Goal: Register for event/course

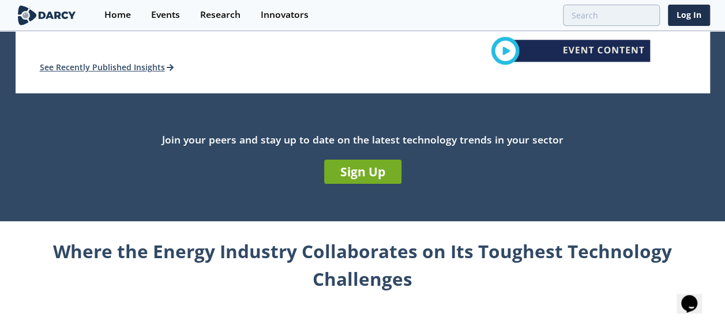
scroll to position [346, 0]
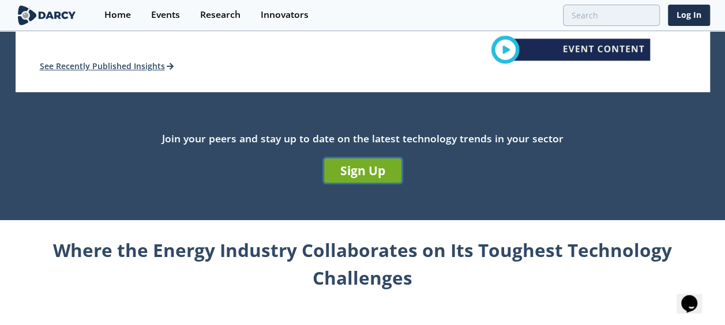
click at [366, 179] on link "Sign Up" at bounding box center [362, 171] width 77 height 24
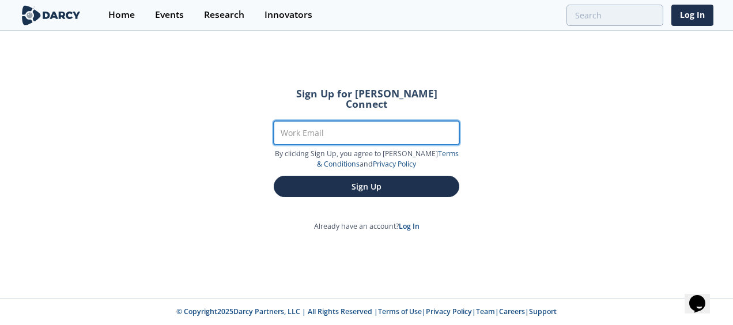
click at [381, 127] on input "Work Email" at bounding box center [367, 133] width 186 height 24
type input "[EMAIL_ADDRESS][DOMAIN_NAME]"
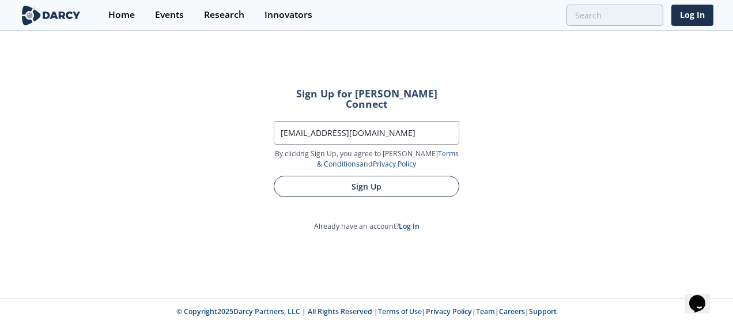
click at [371, 176] on button "Sign Up" at bounding box center [367, 186] width 186 height 21
click at [318, 176] on button "Sign Up" at bounding box center [367, 186] width 186 height 21
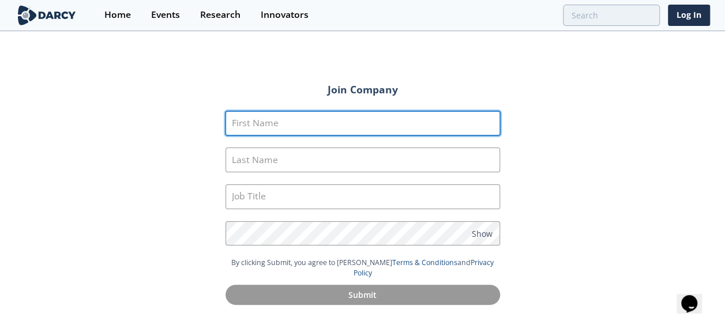
click at [281, 125] on input "First Name" at bounding box center [362, 123] width 274 height 25
type input "Christian"
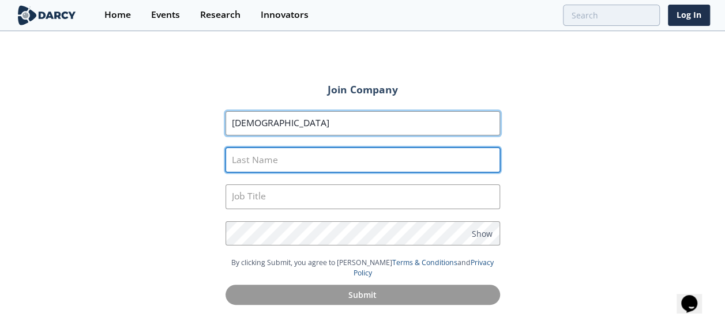
type input "Perner"
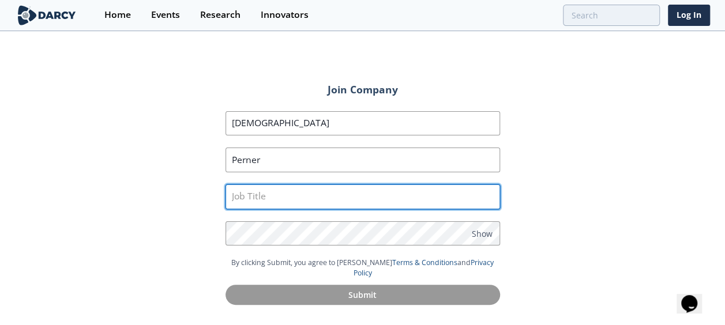
click at [277, 189] on input "text" at bounding box center [362, 197] width 274 height 25
type input "Production Engineer Sr"
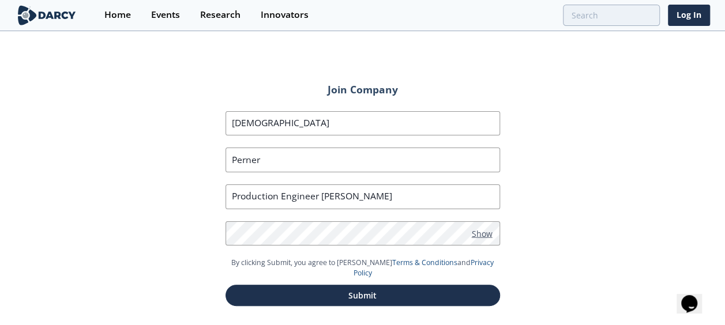
click at [475, 234] on span "Show" at bounding box center [482, 233] width 21 height 12
click at [475, 234] on span "Hide" at bounding box center [481, 233] width 18 height 12
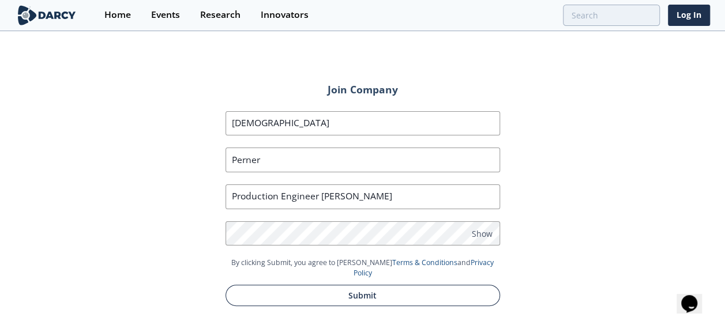
click at [325, 285] on button "Submit" at bounding box center [362, 295] width 274 height 21
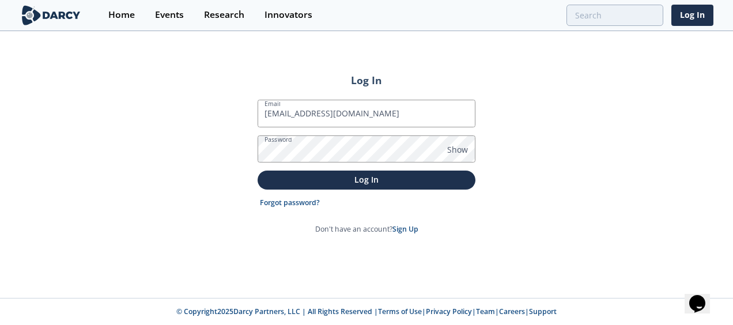
click at [258, 171] on button "Log In" at bounding box center [367, 180] width 218 height 19
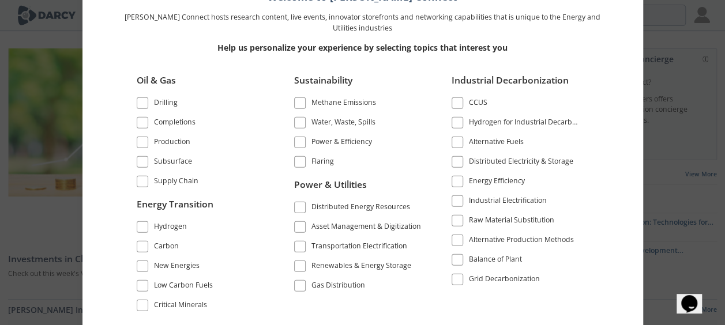
click at [125, 70] on div "Oil & Gas Drilling Completions Production" at bounding box center [363, 191] width 484 height 251
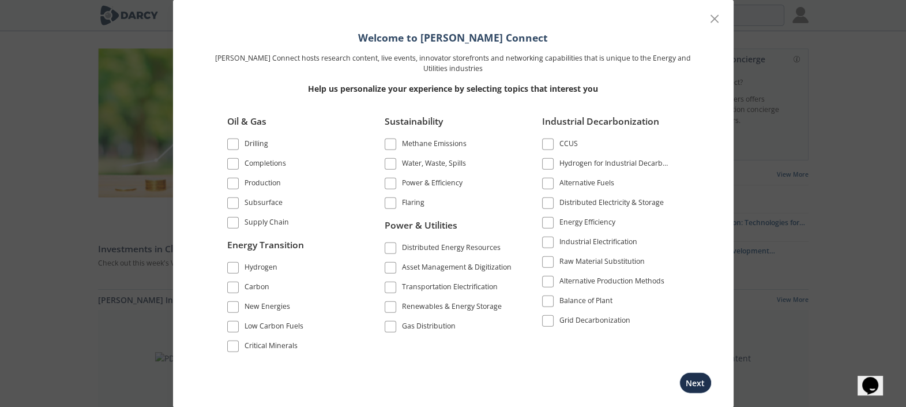
click at [257, 161] on div "Completions" at bounding box center [265, 164] width 42 height 14
click at [265, 185] on div "Production" at bounding box center [262, 184] width 36 height 14
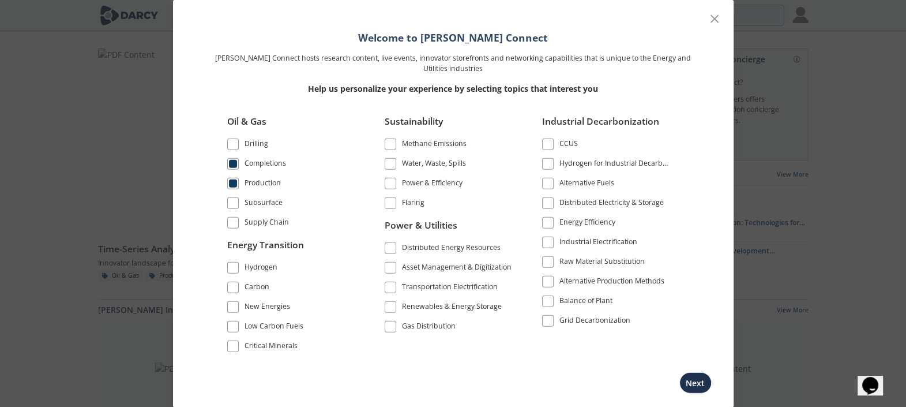
click at [267, 203] on div "Subsurface" at bounding box center [263, 204] width 38 height 14
click at [266, 215] on label "Supply Chain" at bounding box center [291, 223] width 129 height 16
click at [265, 224] on div "Supply Chain" at bounding box center [266, 223] width 44 height 14
click at [255, 285] on div "Carbon" at bounding box center [256, 288] width 25 height 14
click at [265, 306] on div "New Energies" at bounding box center [267, 308] width 46 height 14
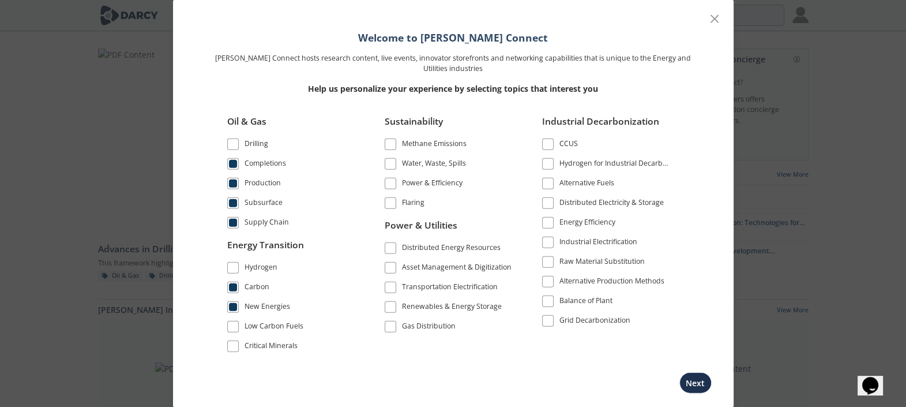
click at [450, 146] on div "Methane Emissions" at bounding box center [434, 145] width 65 height 14
click at [447, 157] on label "Water, Waste, Spills" at bounding box center [449, 164] width 129 height 16
click at [445, 167] on div "Water, Waste, Spills" at bounding box center [434, 164] width 64 height 14
click at [444, 181] on div "Power & Efficiency" at bounding box center [432, 184] width 61 height 14
click at [402, 202] on div "Flaring" at bounding box center [413, 204] width 22 height 14
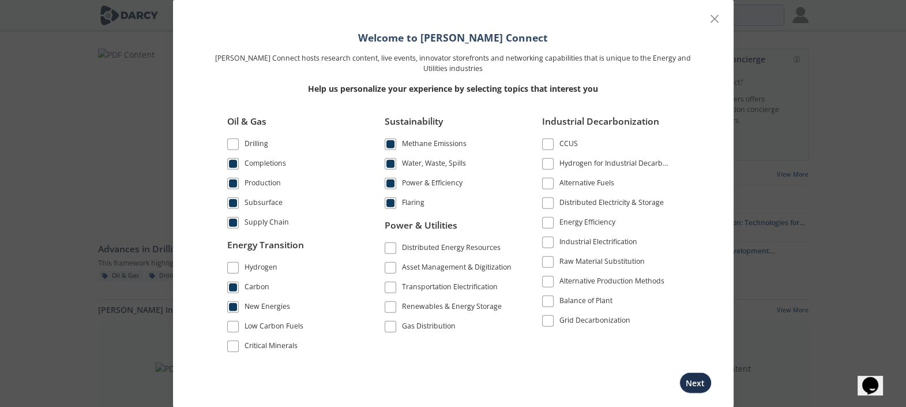
click at [479, 265] on div "Asset Management & Digitization" at bounding box center [457, 269] width 110 height 14
click at [467, 307] on div "Renewables & Energy Storage" at bounding box center [452, 308] width 100 height 14
click at [450, 325] on div "Gas Distribution" at bounding box center [429, 328] width 54 height 14
click at [465, 289] on div "Transportation Electrification" at bounding box center [450, 288] width 96 height 14
click at [691, 325] on button "Next" at bounding box center [695, 382] width 32 height 21
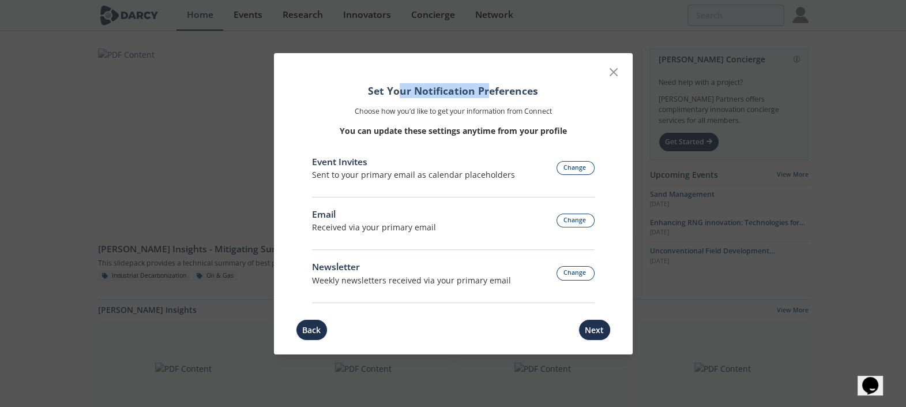
drag, startPoint x: 398, startPoint y: 91, endPoint x: 495, endPoint y: 95, distance: 96.4
click at [495, 95] on h1 "Set Your Notification Preferences" at bounding box center [453, 90] width 283 height 15
drag, startPoint x: 495, startPoint y: 95, endPoint x: 438, endPoint y: 90, distance: 56.7
click at [438, 90] on h1 "Set Your Notification Preferences" at bounding box center [453, 90] width 283 height 15
drag, startPoint x: 431, startPoint y: 278, endPoint x: 538, endPoint y: 289, distance: 107.9
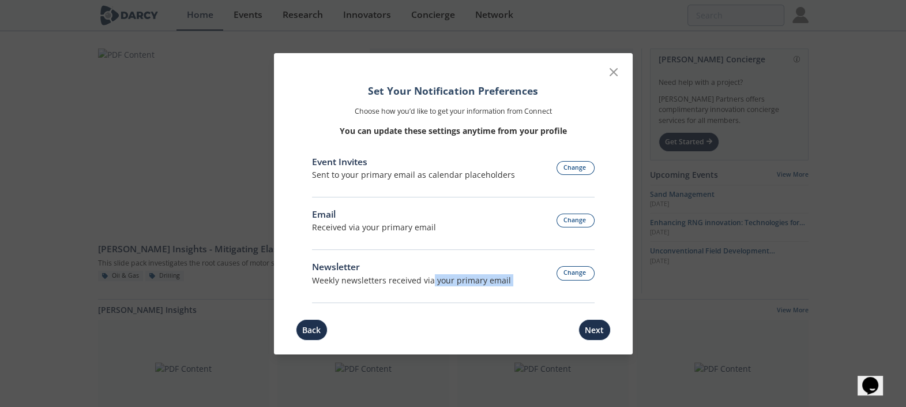
click at [538, 289] on div "Newsletter Weekly newsletters received via your primary email Change" at bounding box center [453, 281] width 283 height 43
drag, startPoint x: 538, startPoint y: 289, endPoint x: 495, endPoint y: 284, distance: 43.6
click at [495, 284] on div "Weekly newsletters received via your primary email" at bounding box center [411, 280] width 199 height 12
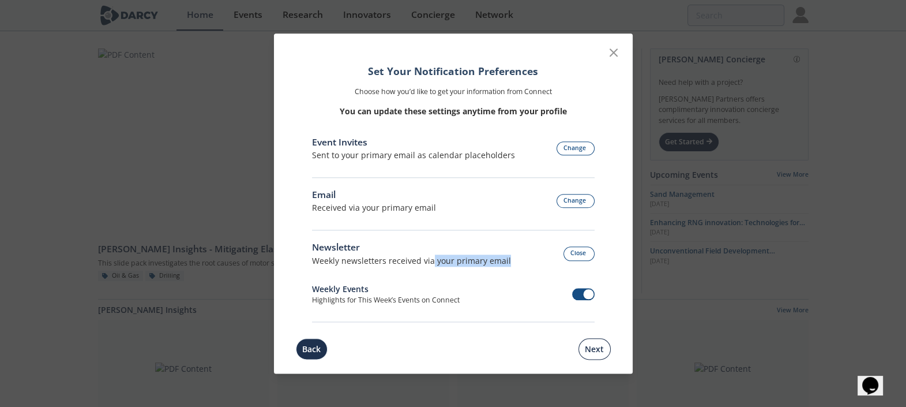
click at [597, 325] on button "Next" at bounding box center [594, 348] width 32 height 21
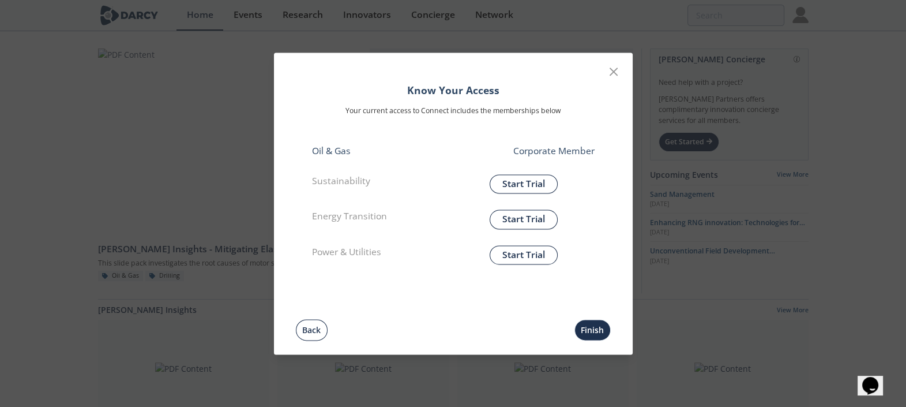
click at [314, 325] on button "Back" at bounding box center [312, 329] width 32 height 21
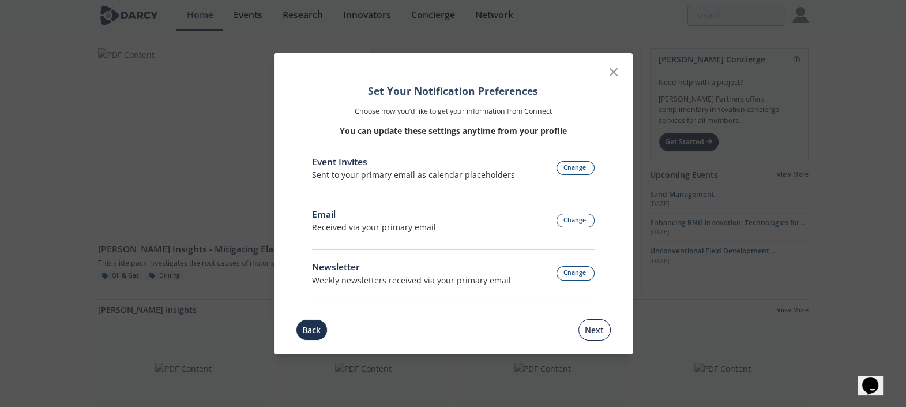
click at [584, 325] on button "Next" at bounding box center [594, 329] width 32 height 21
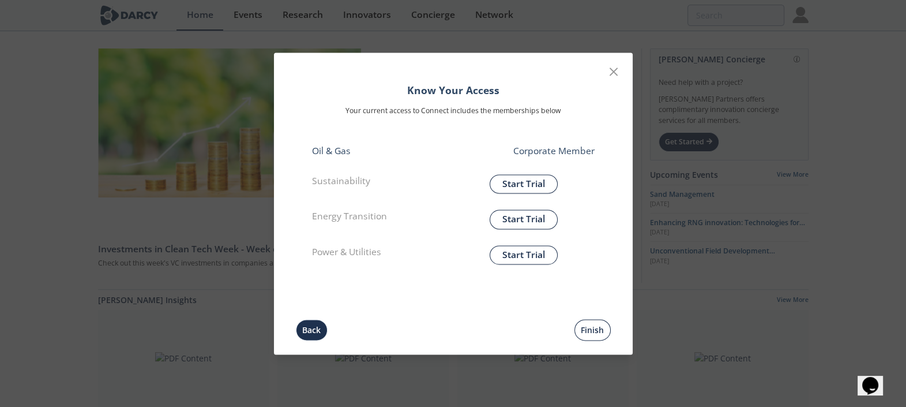
click at [588, 322] on button "Finish" at bounding box center [592, 329] width 36 height 21
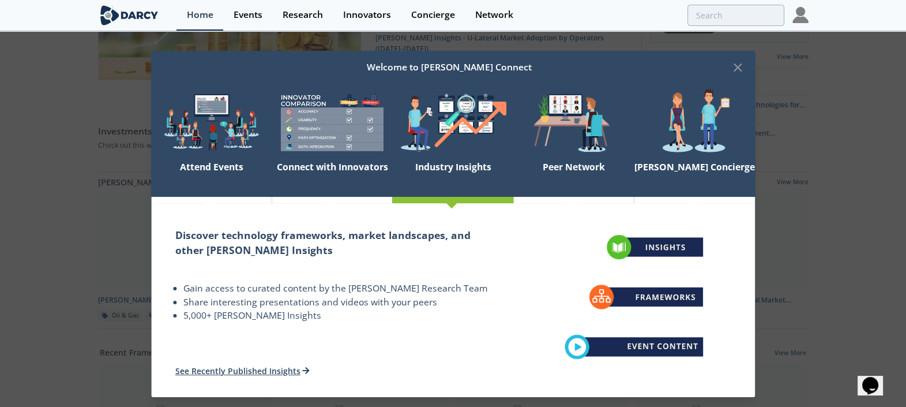
scroll to position [120, 0]
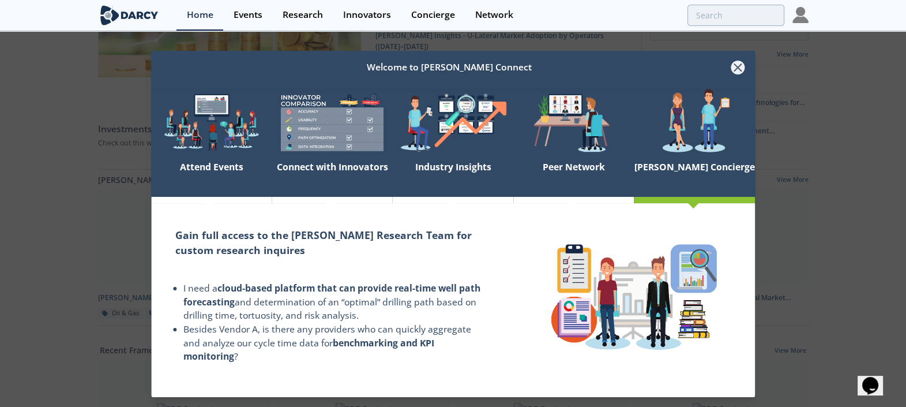
click at [733, 66] on icon at bounding box center [738, 68] width 14 height 14
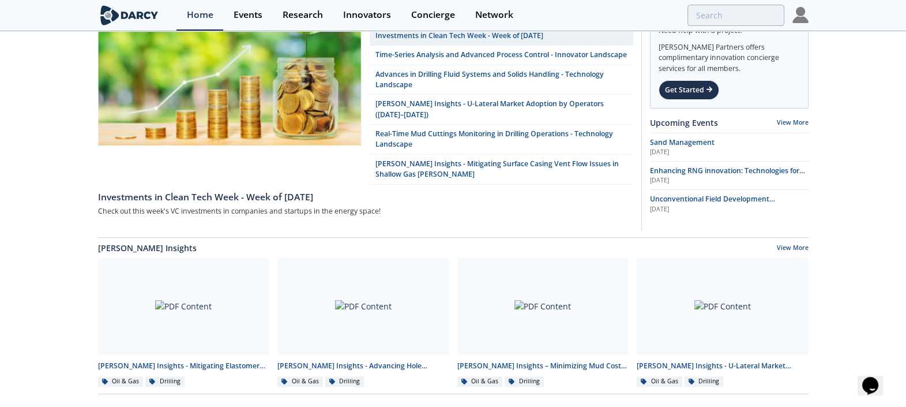
scroll to position [48, 0]
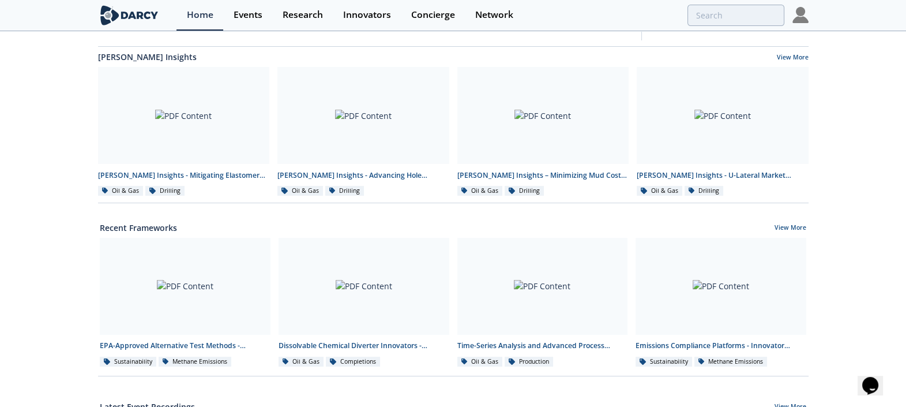
scroll to position [264, 0]
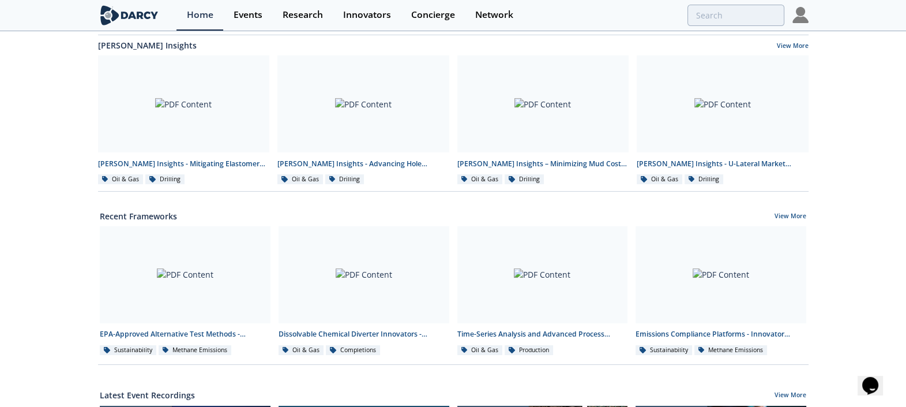
click at [64, 220] on div "[PERSON_NAME] Insights - Mitigating Elastomer Swelling Issue in Downhole Drilli…" at bounding box center [453, 267] width 906 height 998
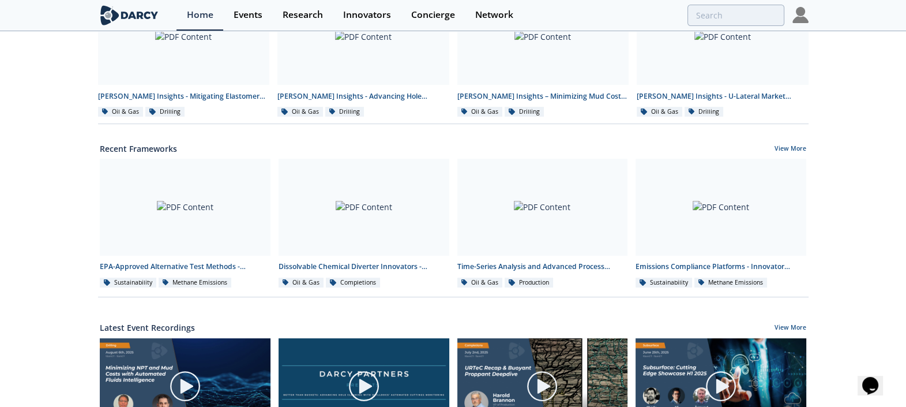
scroll to position [336, 0]
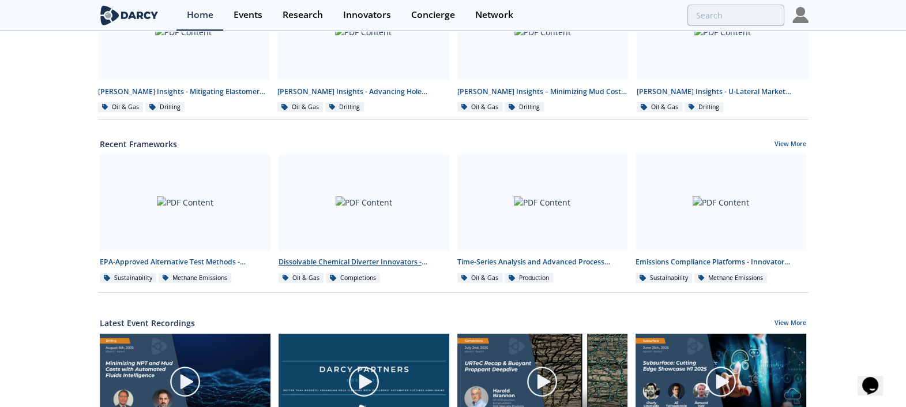
click at [358, 257] on div "Dissolvable Chemical Diverter Innovators - Innovator Landscape" at bounding box center [364, 262] width 171 height 10
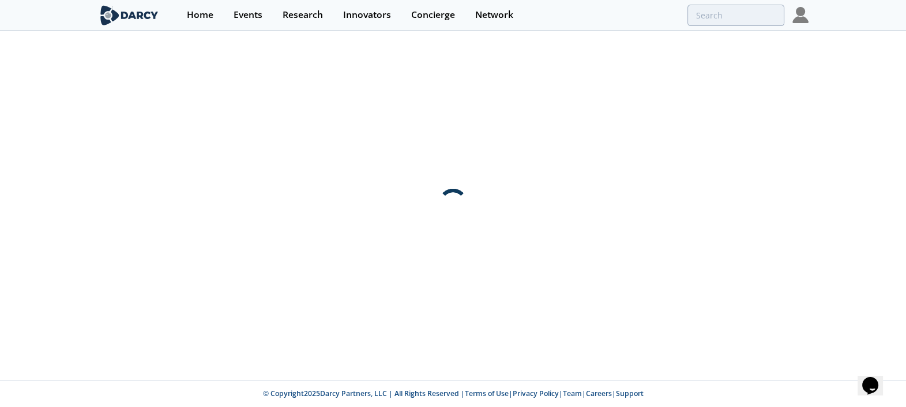
scroll to position [0, 0]
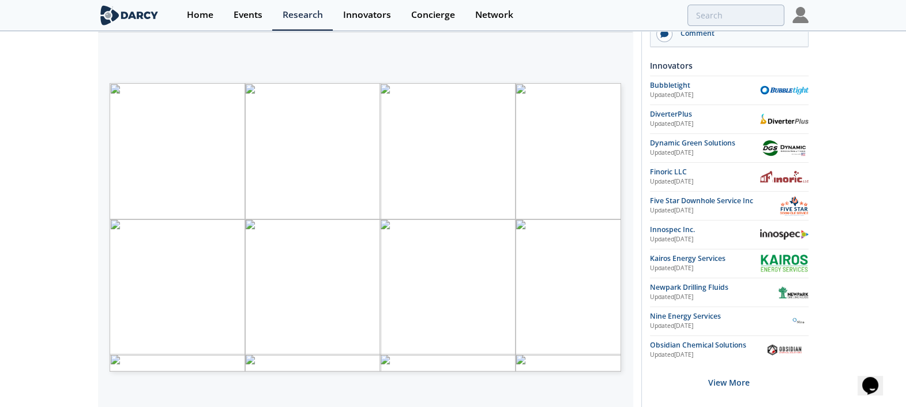
scroll to position [168, 0]
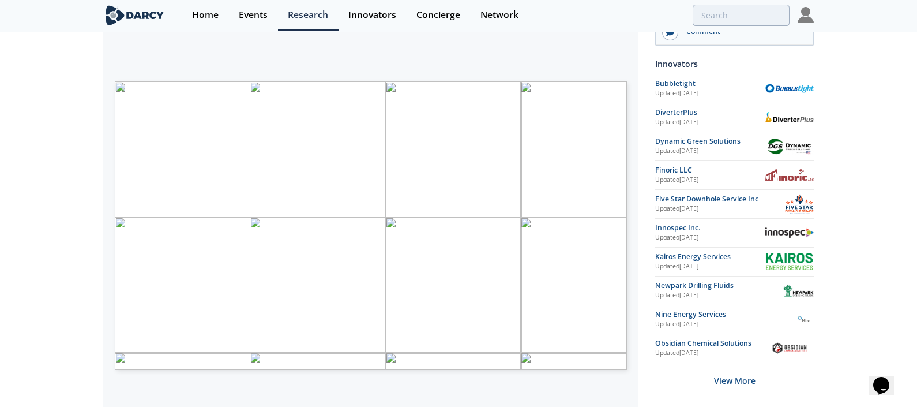
click at [178, 147] on span "Page 1" at bounding box center [573, 312] width 848 height 376
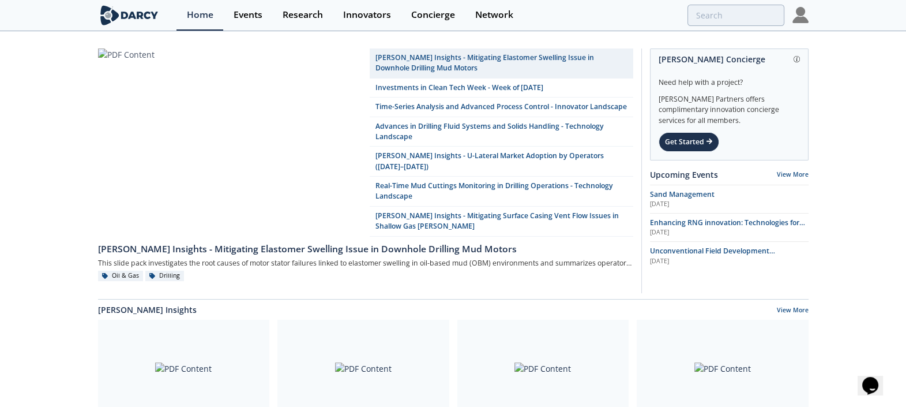
click at [231, 16] on link "Events" at bounding box center [247, 15] width 49 height 31
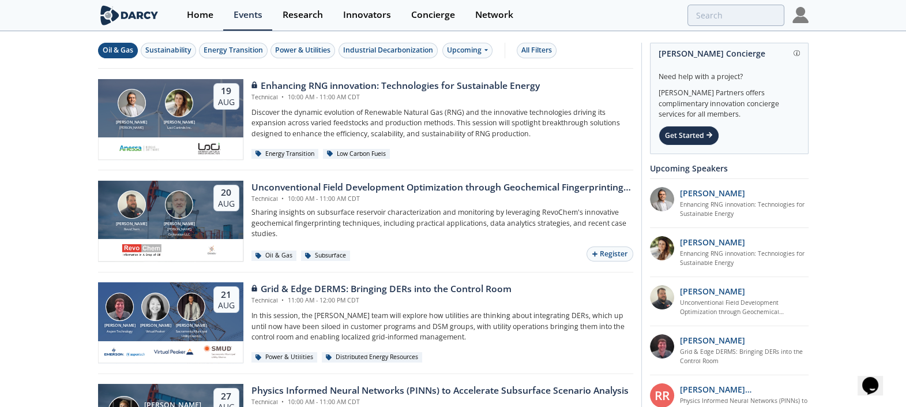
click at [118, 50] on div "Oil & Gas" at bounding box center [118, 50] width 31 height 10
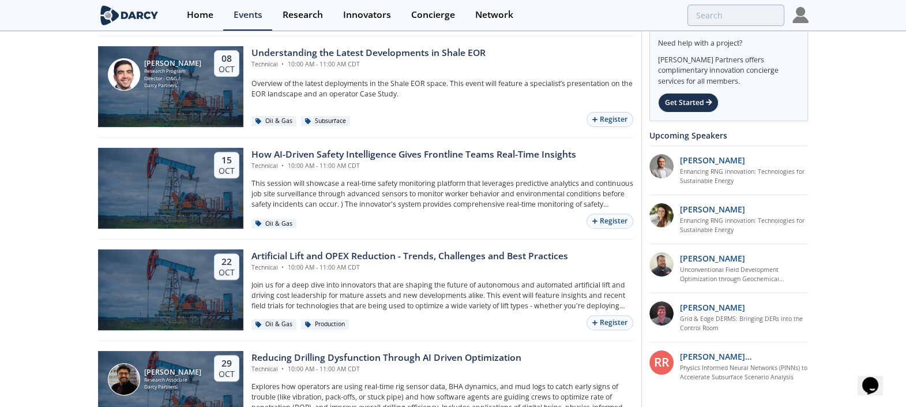
scroll to position [552, 0]
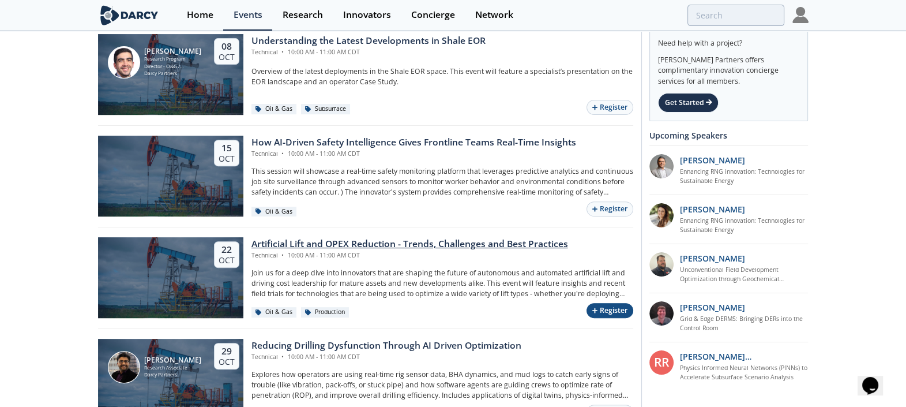
click at [600, 306] on button "Register" at bounding box center [609, 311] width 46 height 16
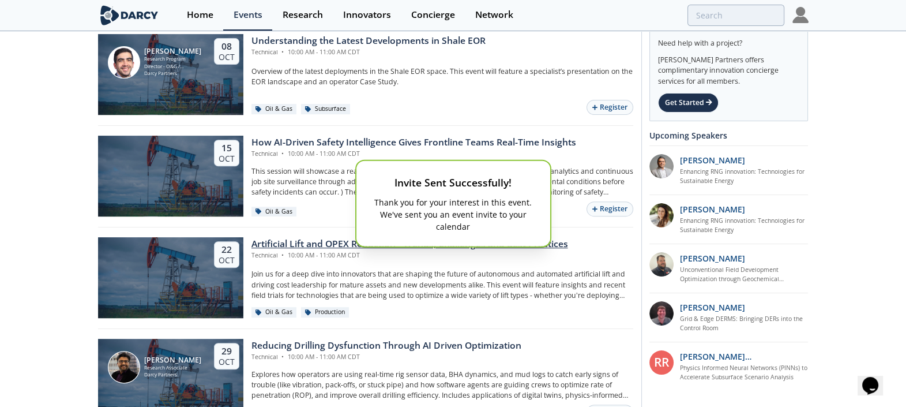
click at [39, 157] on div "Invite Sent Successfully! Thank you for your interest in this event. We've sent…" at bounding box center [453, 203] width 906 height 407
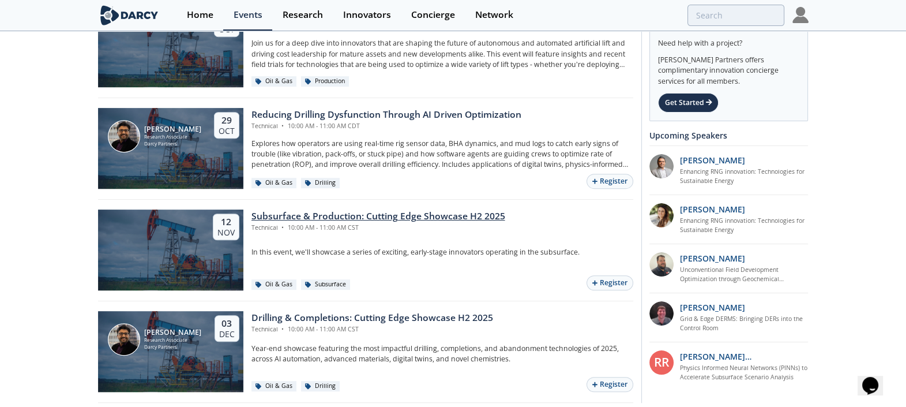
scroll to position [793, 0]
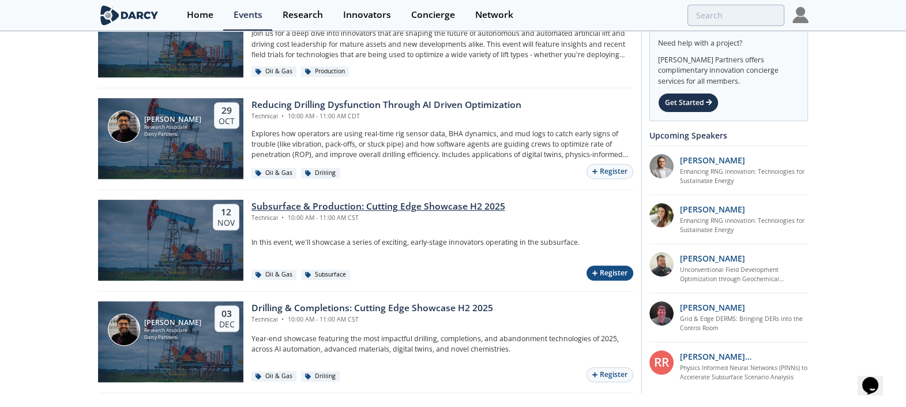
click at [600, 267] on button "Register" at bounding box center [609, 273] width 46 height 16
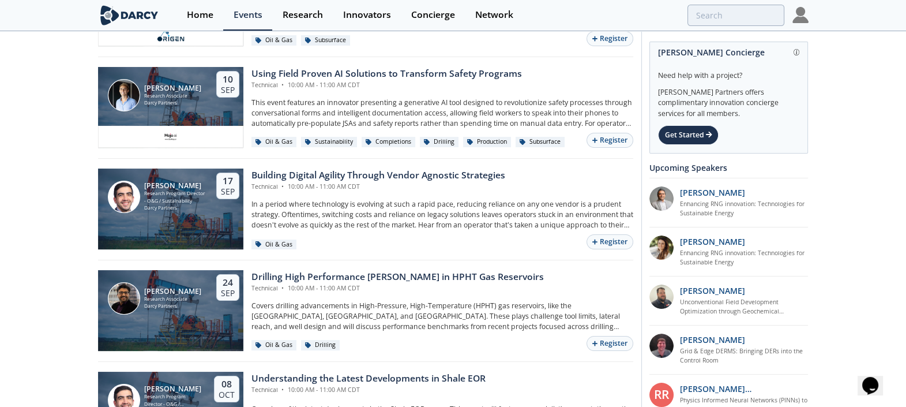
scroll to position [0, 0]
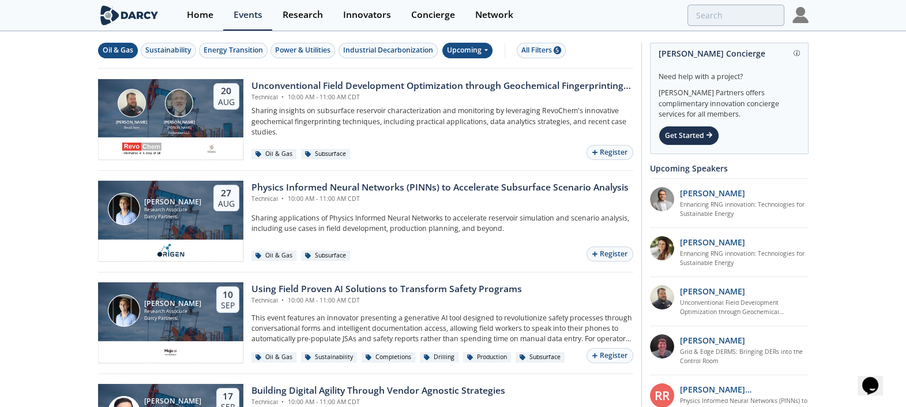
click at [462, 46] on div "Upcoming" at bounding box center [467, 51] width 50 height 16
click at [479, 77] on div "Upcoming" at bounding box center [481, 70] width 72 height 18
click at [472, 39] on div "Oil & Gas Sustainability Energy Transition Power & Utilities Industrial Decarbo…" at bounding box center [365, 50] width 535 height 36
click at [472, 46] on div "Upcoming" at bounding box center [467, 51] width 50 height 16
click at [466, 82] on div "Past" at bounding box center [481, 88] width 72 height 18
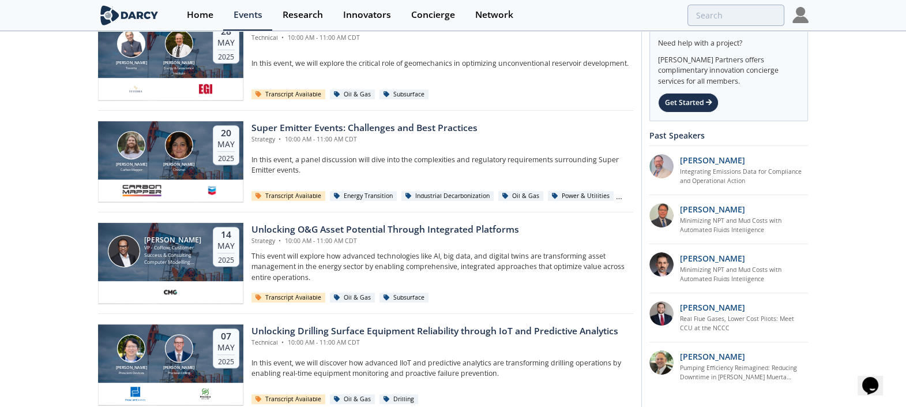
scroll to position [672, 0]
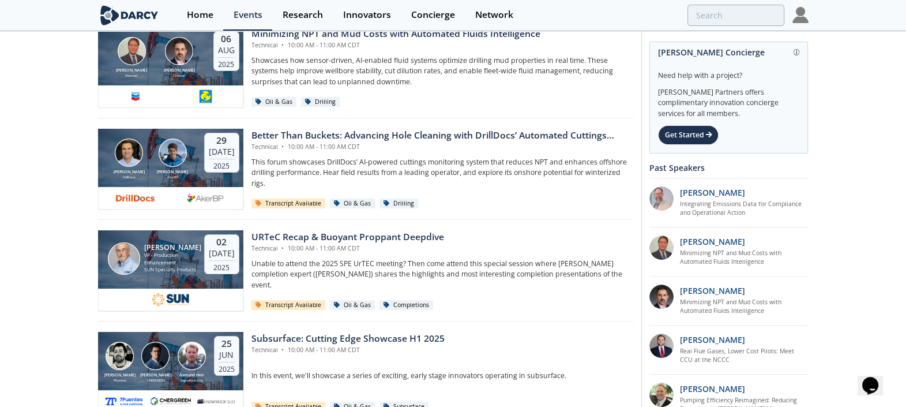
scroll to position [0, 0]
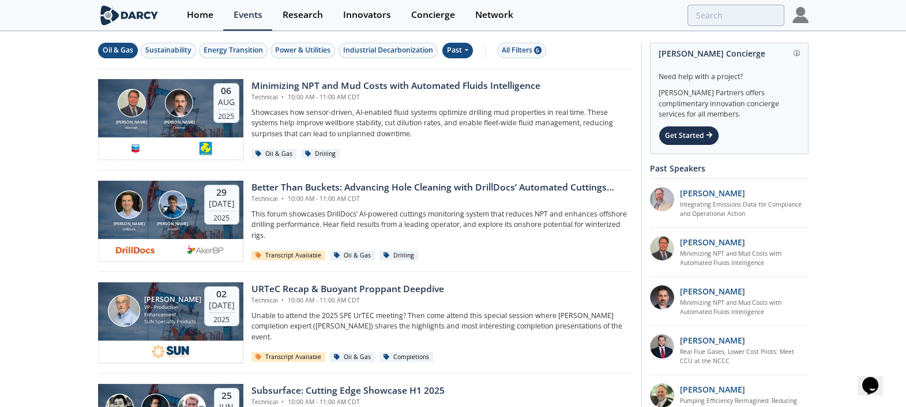
click at [497, 12] on div "Network" at bounding box center [494, 14] width 38 height 9
